Goal: Find specific page/section: Find specific page/section

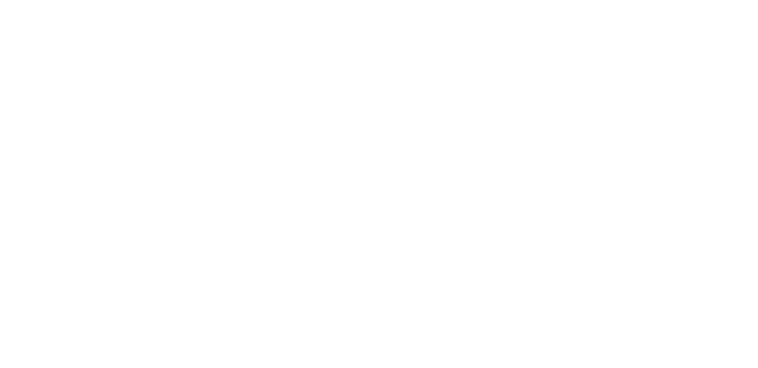
type input "c"
type input "a"
type input "cas"
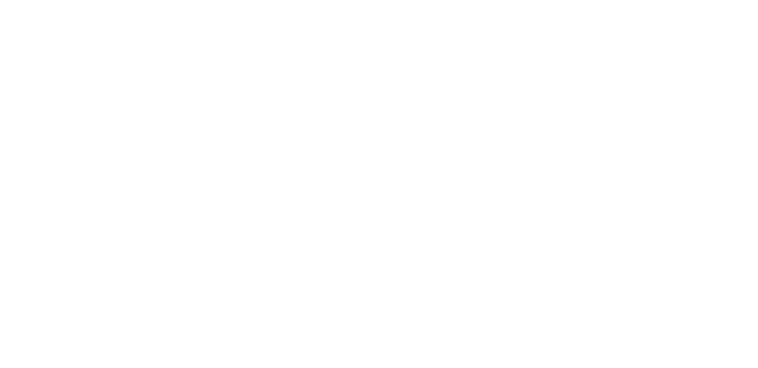
type input "v"
type input "casc"
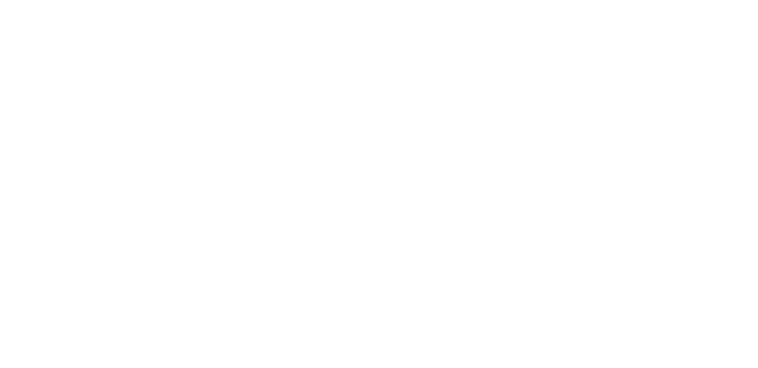
type input "casc"
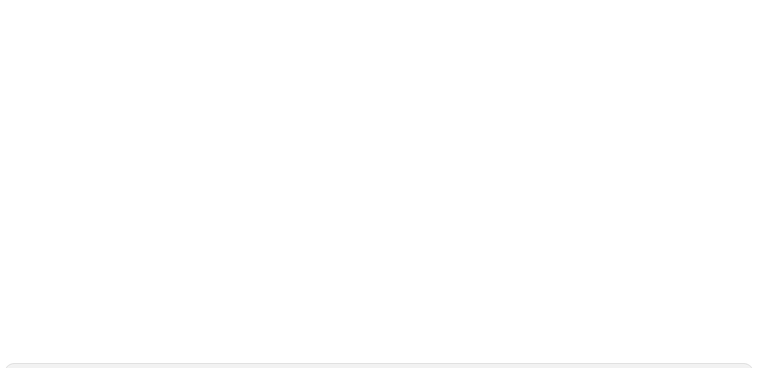
type input "casc"
